Goal: Information Seeking & Learning: Check status

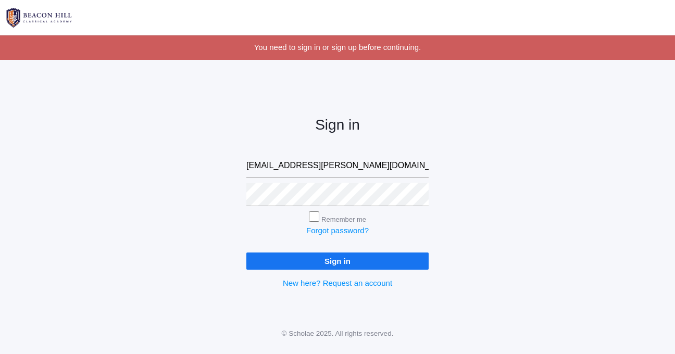
type input "[EMAIL_ADDRESS][PERSON_NAME][DOMAIN_NAME]"
click at [338, 259] on input "Sign in" at bounding box center [337, 261] width 182 height 17
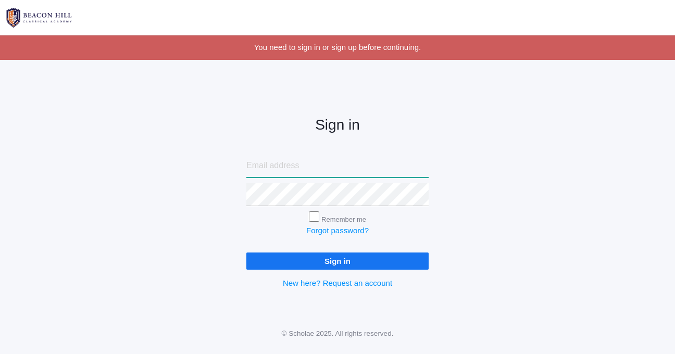
type input "rdhotmm@yahoo.com"
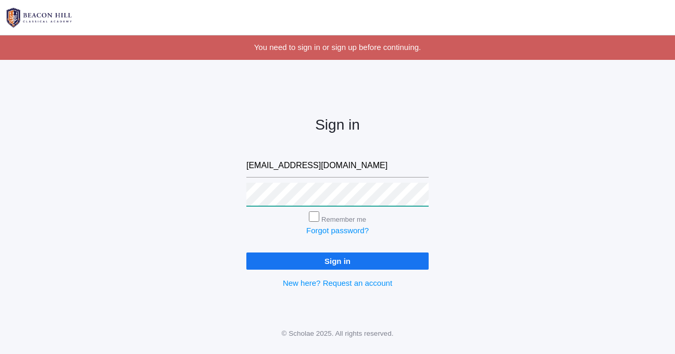
click at [338, 259] on input "Sign in" at bounding box center [337, 261] width 182 height 17
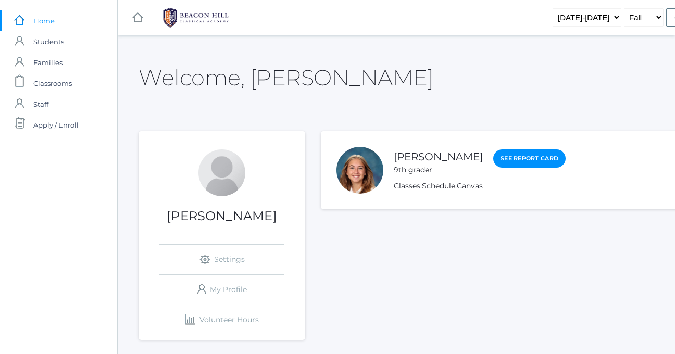
click at [410, 186] on link "Classes" at bounding box center [407, 186] width 27 height 10
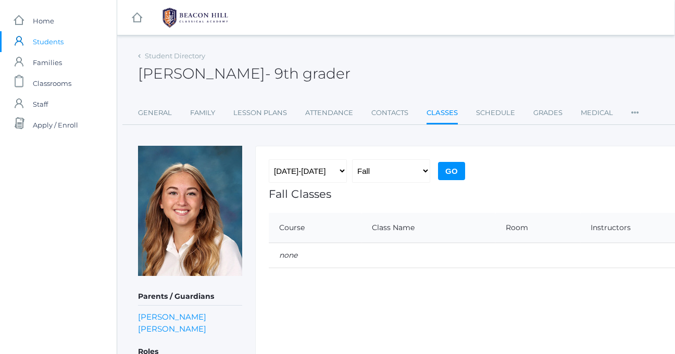
scroll to position [0, 1]
click at [488, 113] on link "Schedule" at bounding box center [495, 113] width 39 height 21
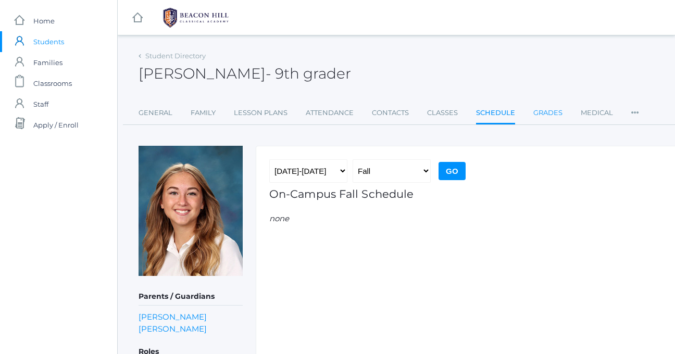
click at [543, 113] on link "Grades" at bounding box center [547, 113] width 29 height 21
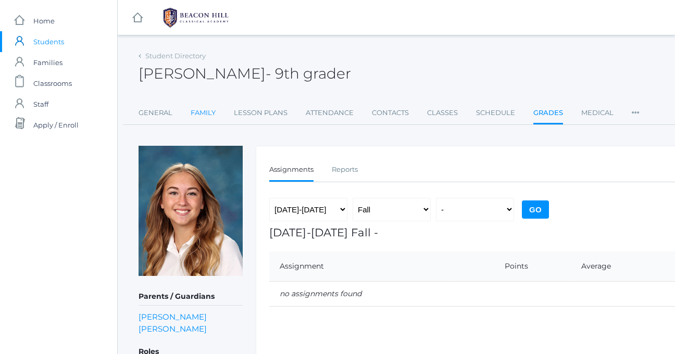
click at [197, 112] on link "Family" at bounding box center [203, 113] width 25 height 21
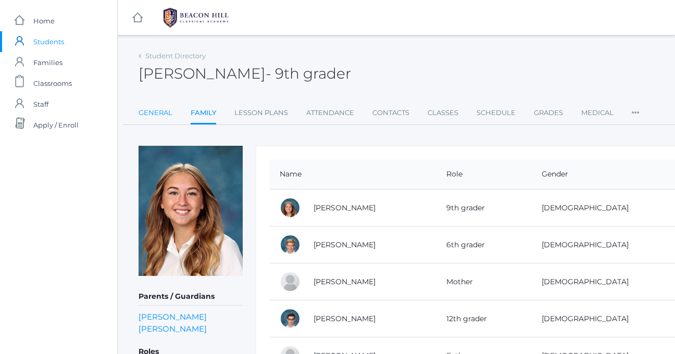
click at [163, 111] on link "General" at bounding box center [156, 113] width 34 height 21
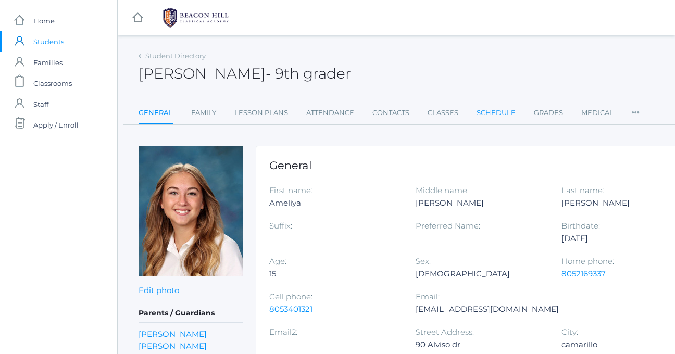
click at [485, 114] on link "Schedule" at bounding box center [496, 113] width 39 height 21
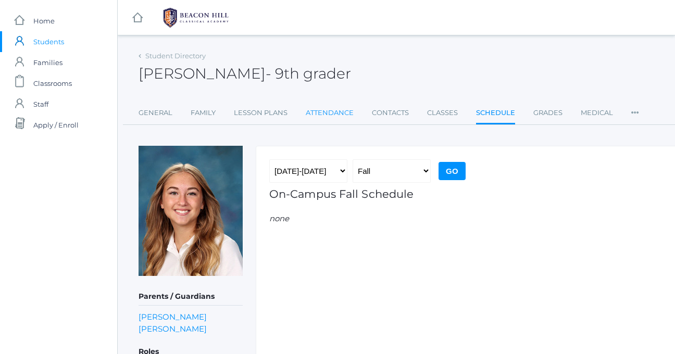
click at [343, 111] on link "Attendance" at bounding box center [330, 113] width 48 height 21
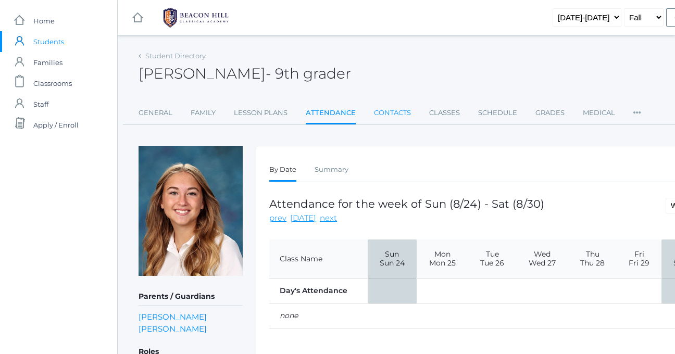
click at [383, 113] on link "Contacts" at bounding box center [392, 113] width 37 height 21
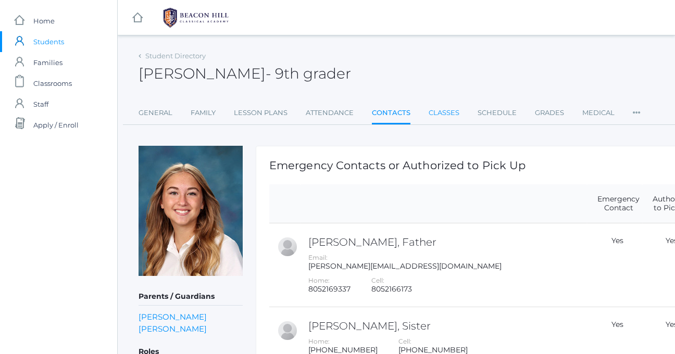
click at [453, 113] on link "Classes" at bounding box center [444, 113] width 31 height 21
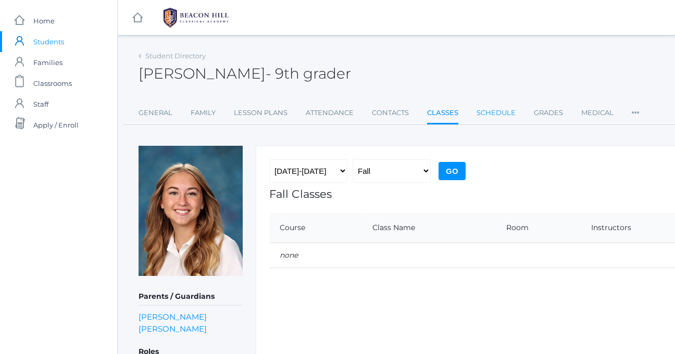
click at [490, 111] on link "Schedule" at bounding box center [496, 113] width 39 height 21
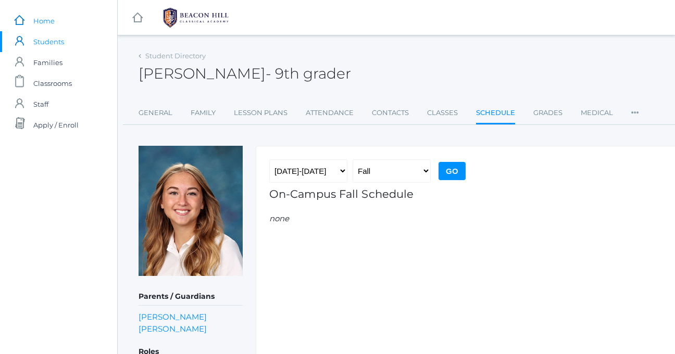
click at [48, 22] on span "Home" at bounding box center [43, 20] width 21 height 21
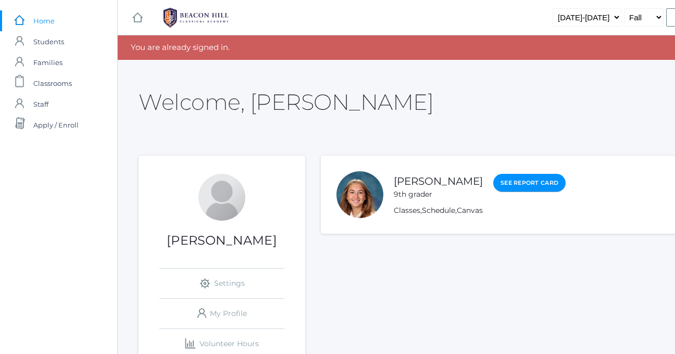
click at [504, 181] on link "See Report Card" at bounding box center [529, 183] width 72 height 19
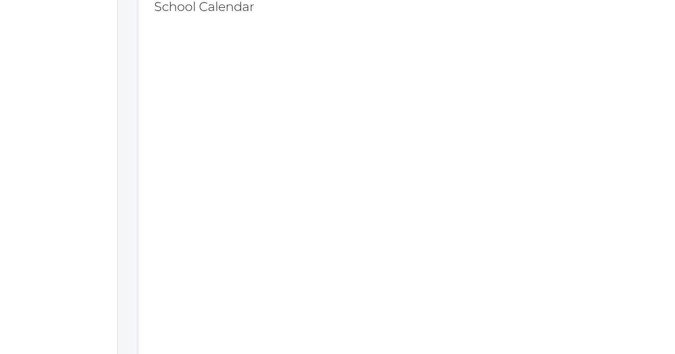
scroll to position [449, 0]
